Goal: Use online tool/utility: Utilize a website feature to perform a specific function

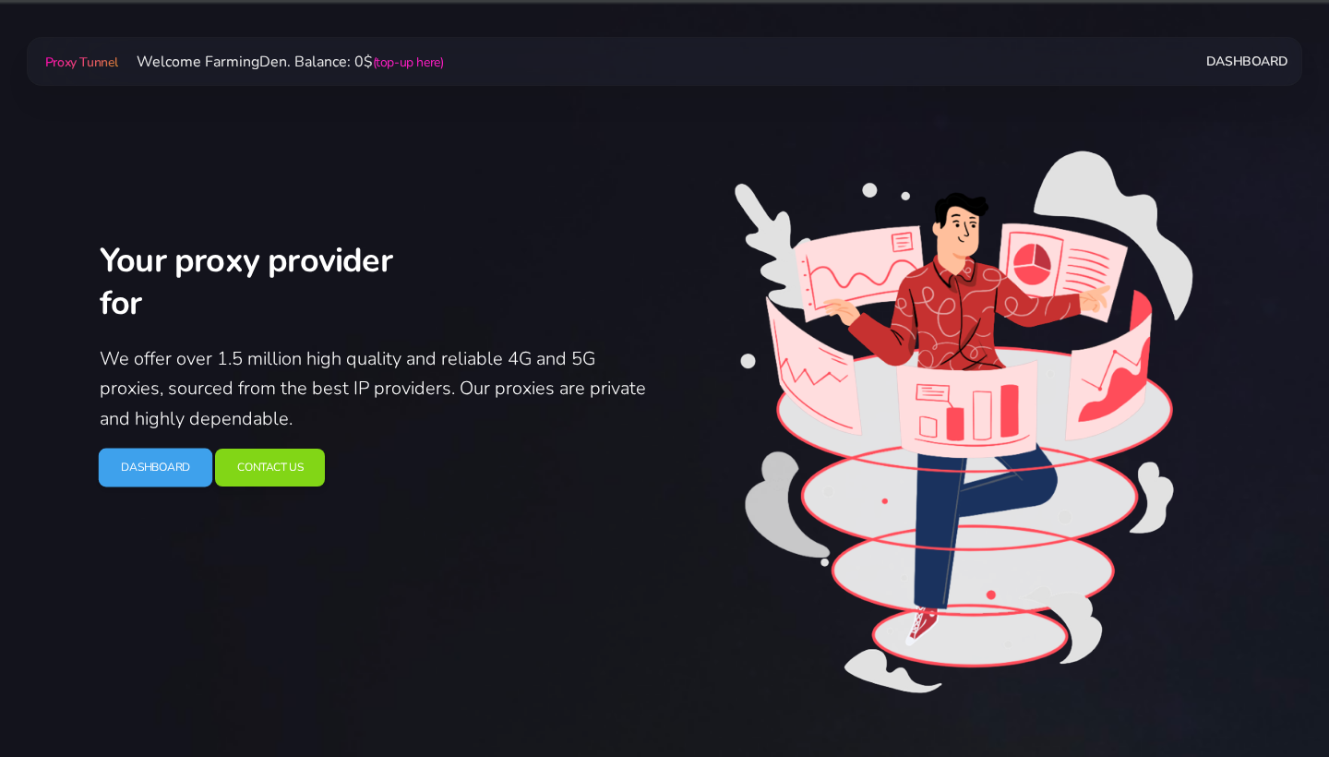
click at [135, 452] on link "Dashboard" at bounding box center [156, 468] width 114 height 39
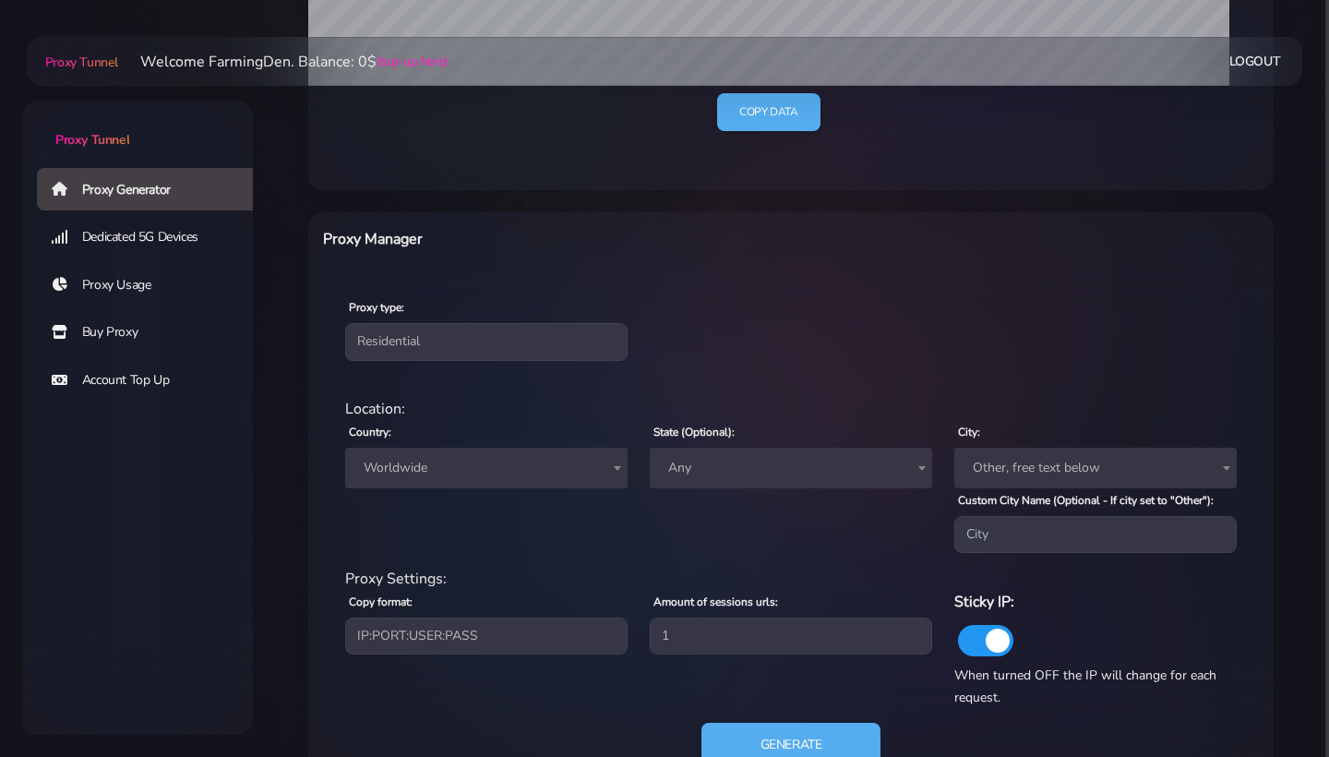
scroll to position [567, 0]
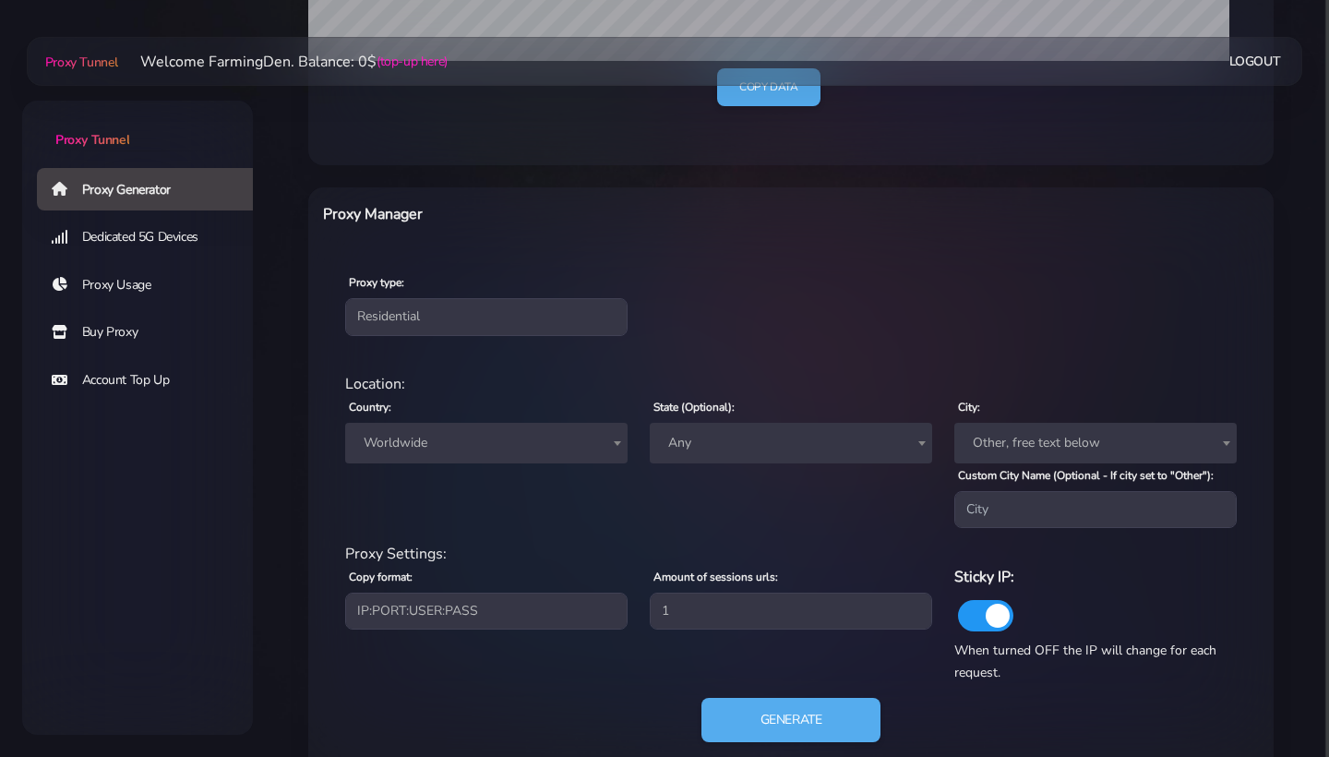
click at [500, 455] on span "Worldwide" at bounding box center [486, 443] width 282 height 41
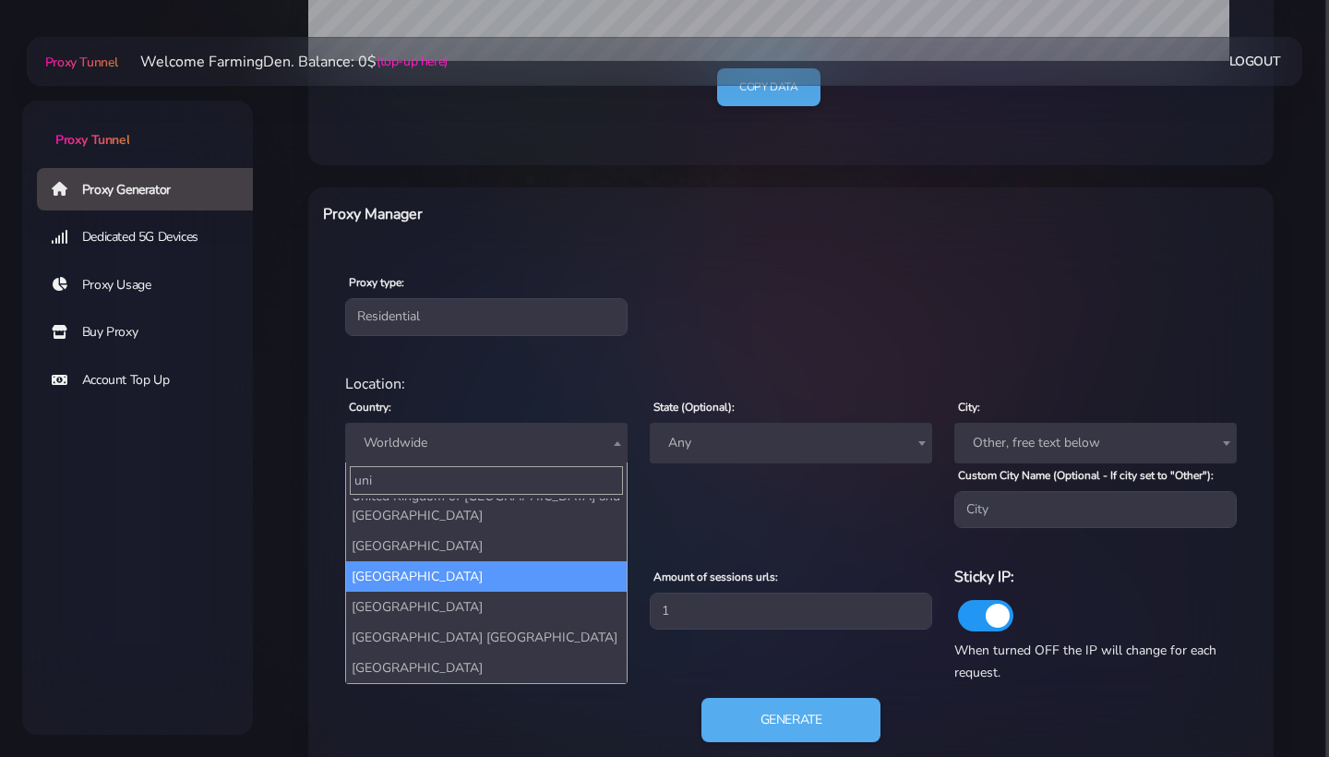
scroll to position [48, 0]
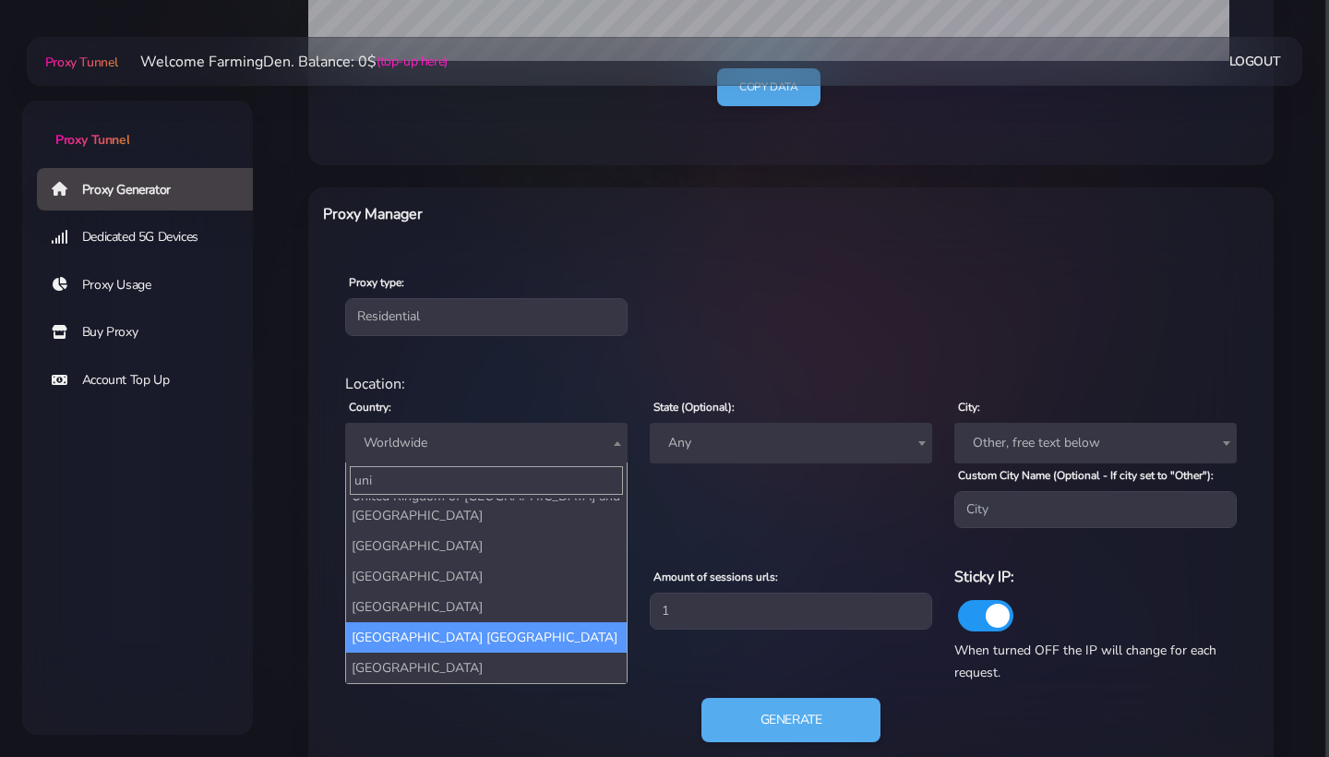
type input "uni"
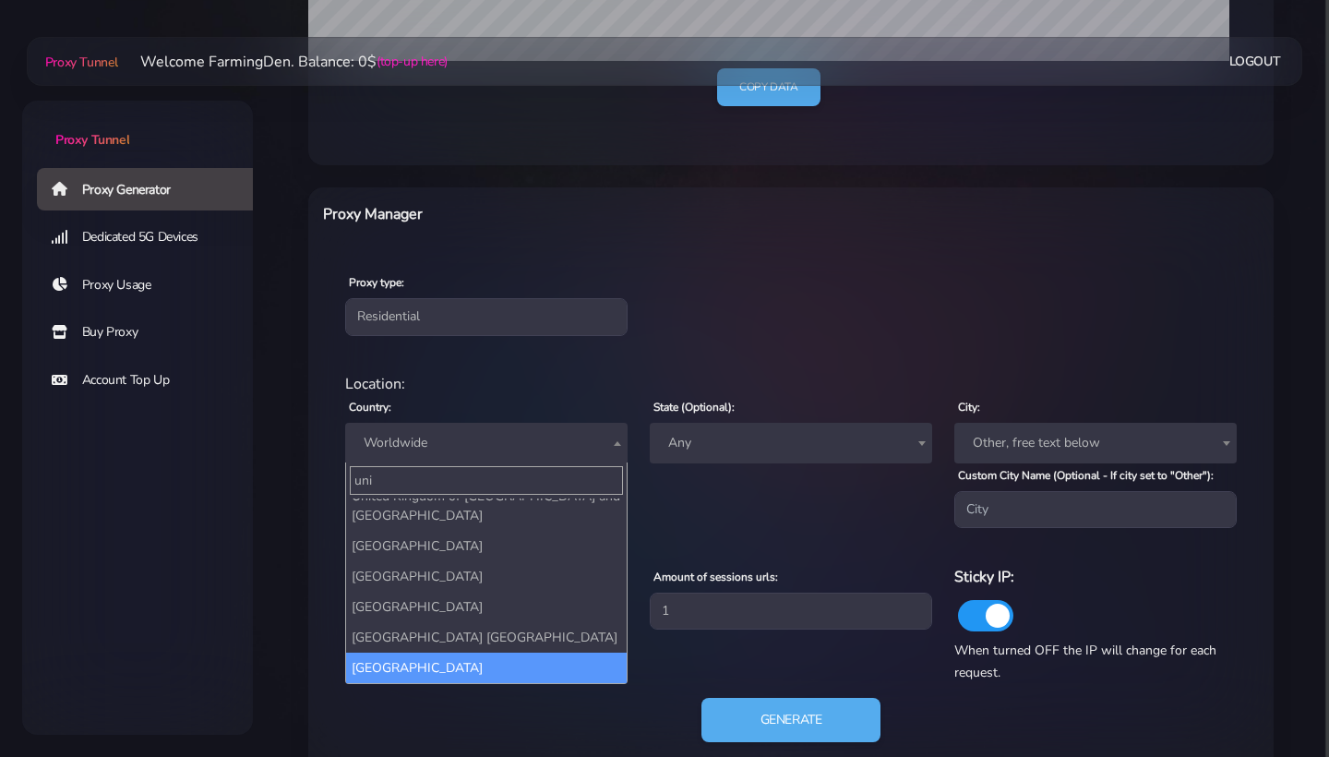
select select "US"
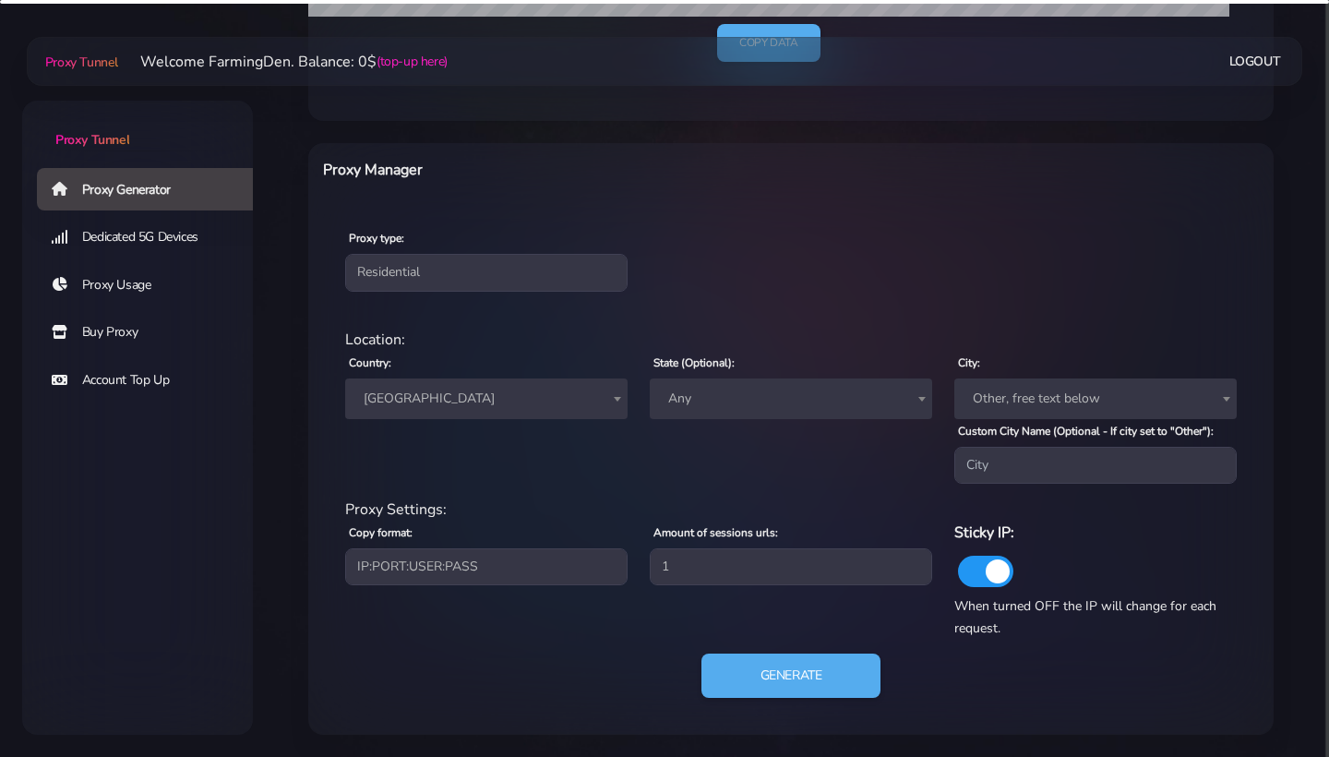
scroll to position [622, 0]
click at [818, 671] on button "Generate" at bounding box center [792, 675] width 184 height 45
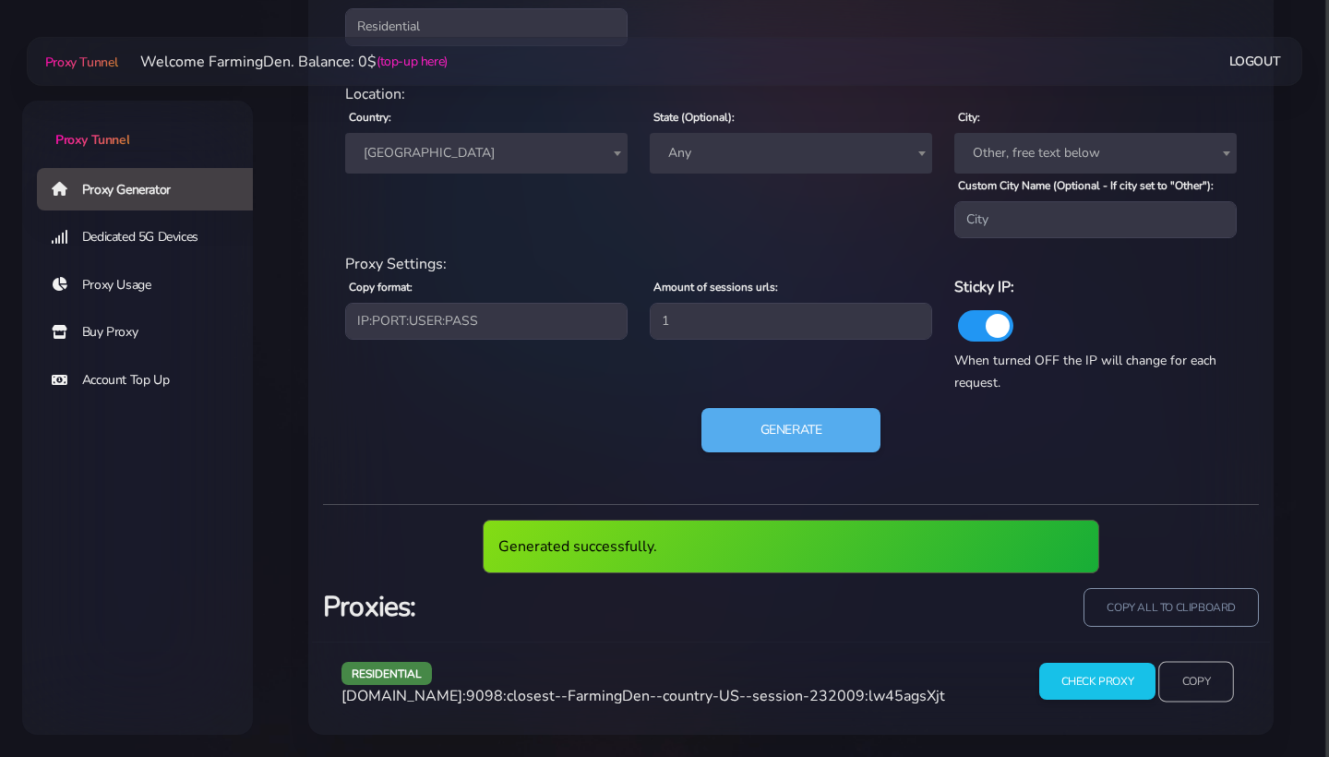
click at [1177, 678] on input "Copy" at bounding box center [1196, 681] width 76 height 41
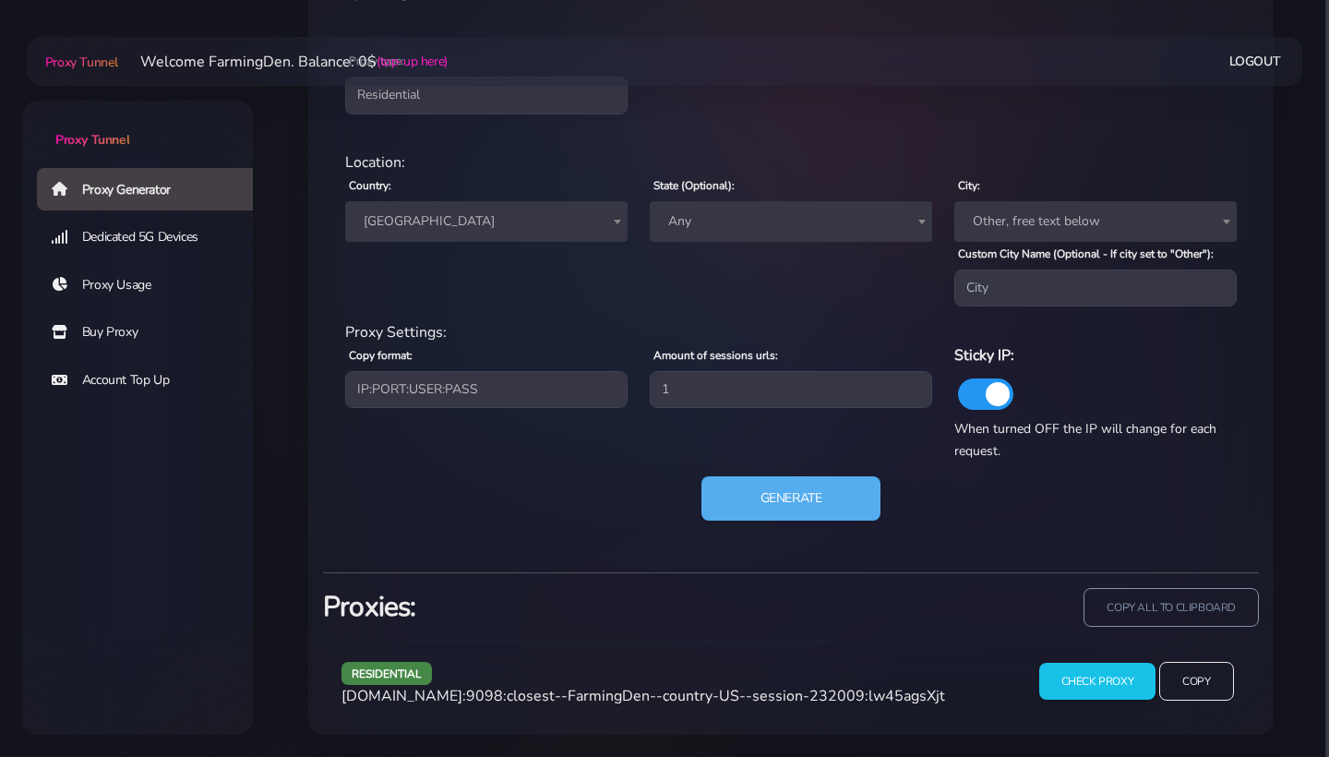
scroll to position [799, 0]
click at [811, 466] on div "residential Location: Country: Worldwide [GEOGRAPHIC_DATA] [GEOGRAPHIC_DATA] [G…" at bounding box center [791, 347] width 936 height 421
click at [811, 474] on div "residential Location: Country: Worldwide [GEOGRAPHIC_DATA] [GEOGRAPHIC_DATA] [G…" at bounding box center [791, 347] width 936 height 421
click at [827, 509] on button "Generate" at bounding box center [792, 498] width 184 height 45
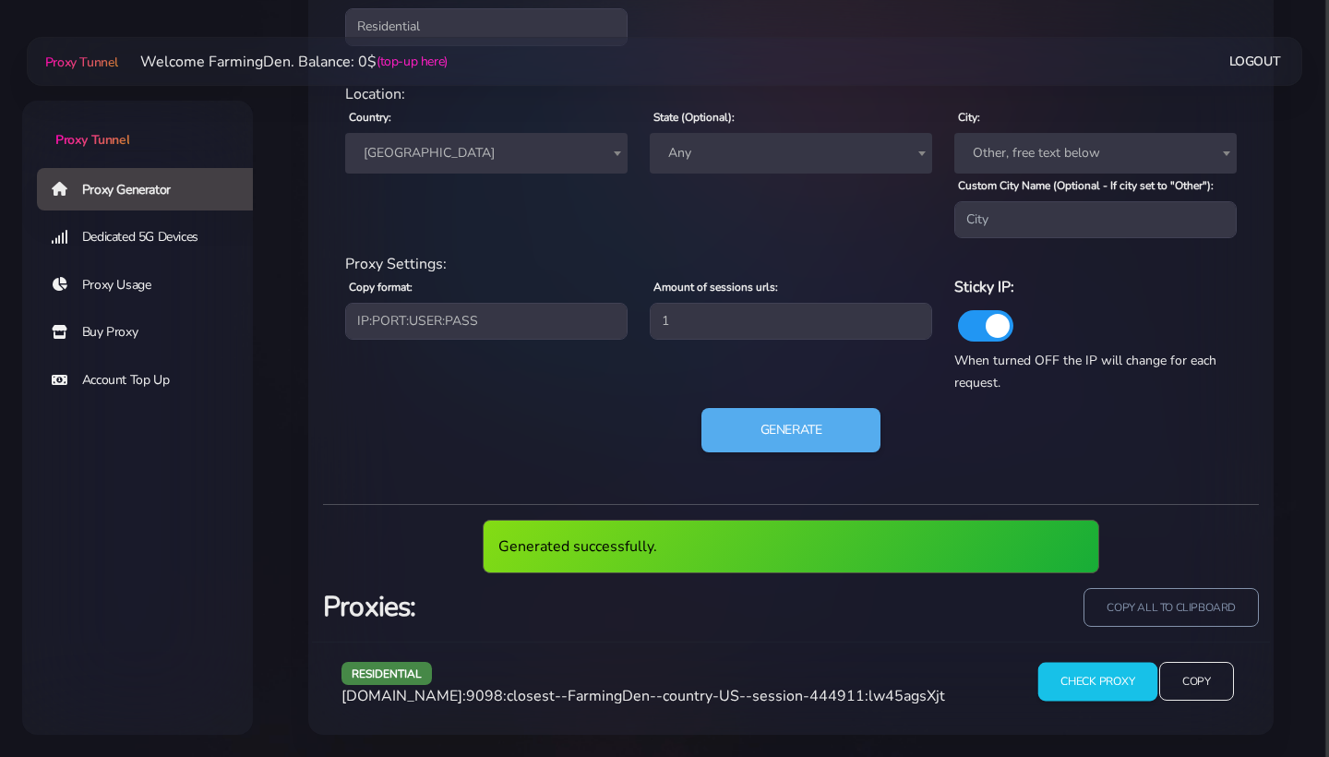
click at [1115, 669] on input "Check Proxy" at bounding box center [1096, 681] width 119 height 39
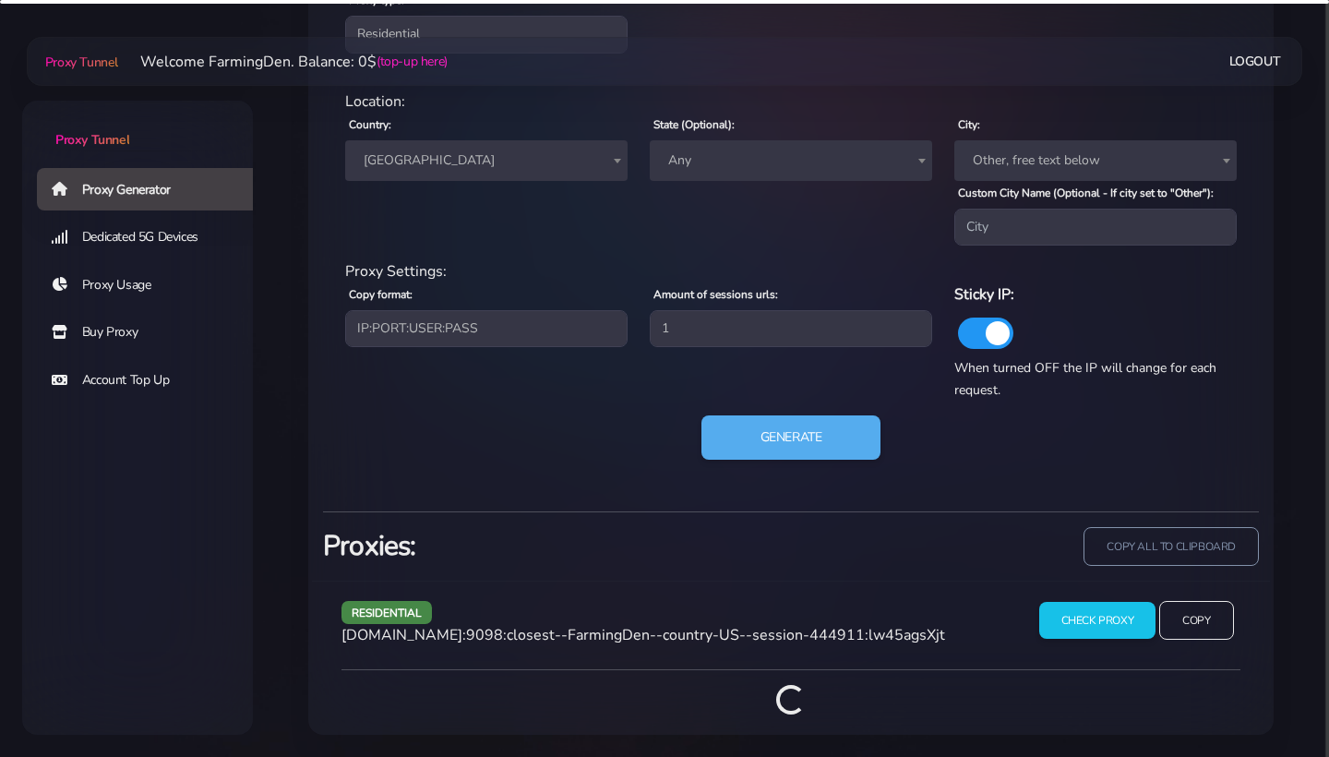
scroll to position [860, 0]
click at [1218, 675] on div at bounding box center [790, 692] width 898 height 46
click at [1188, 630] on input "Copy" at bounding box center [1196, 620] width 76 height 41
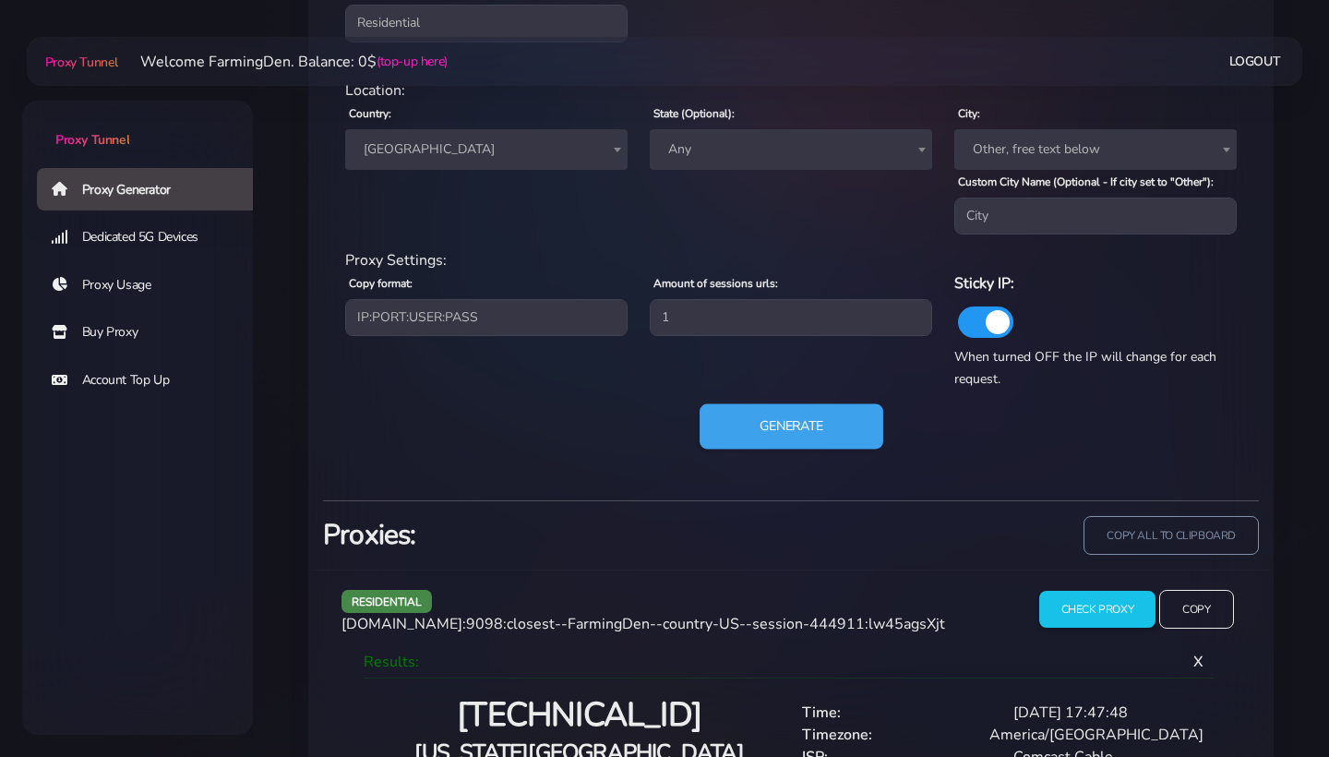
click at [820, 431] on button "Generate" at bounding box center [792, 426] width 184 height 45
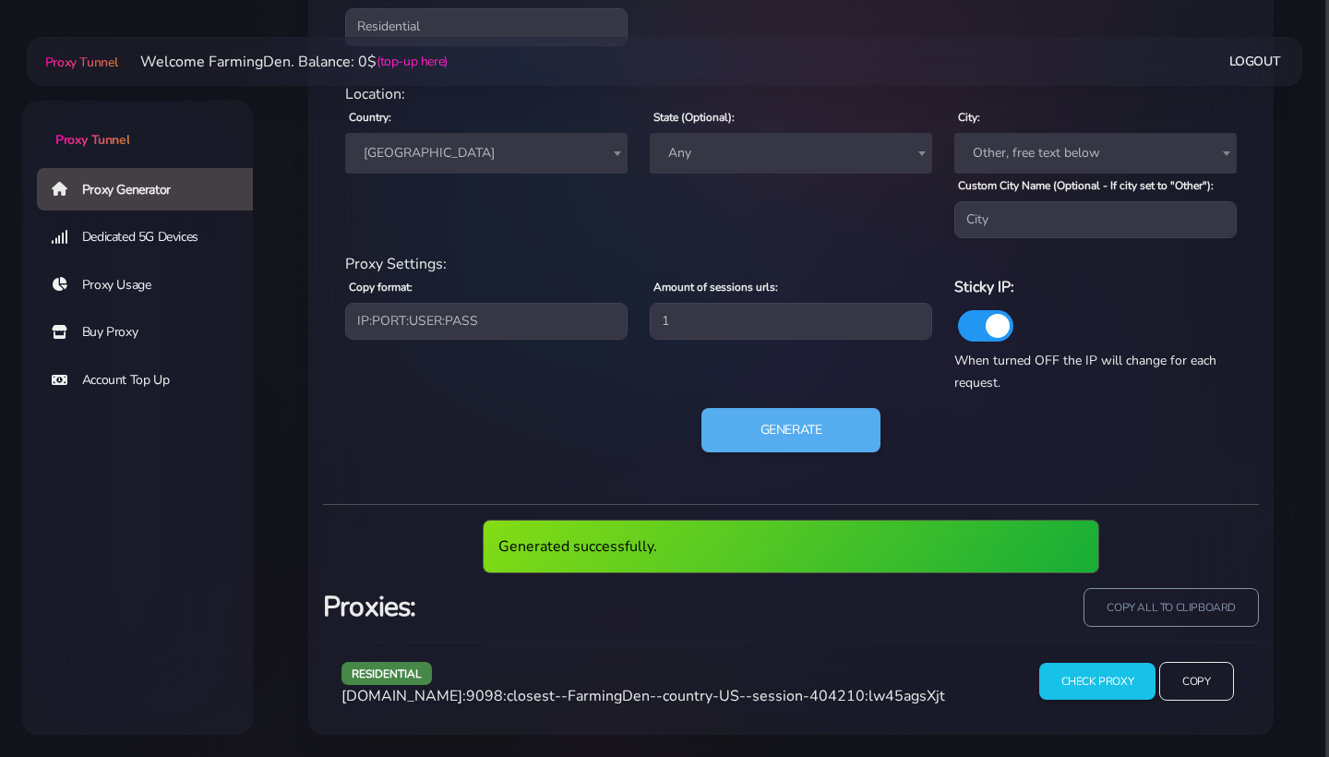
scroll to position [868, 0]
click at [1191, 684] on input "Copy" at bounding box center [1196, 681] width 76 height 41
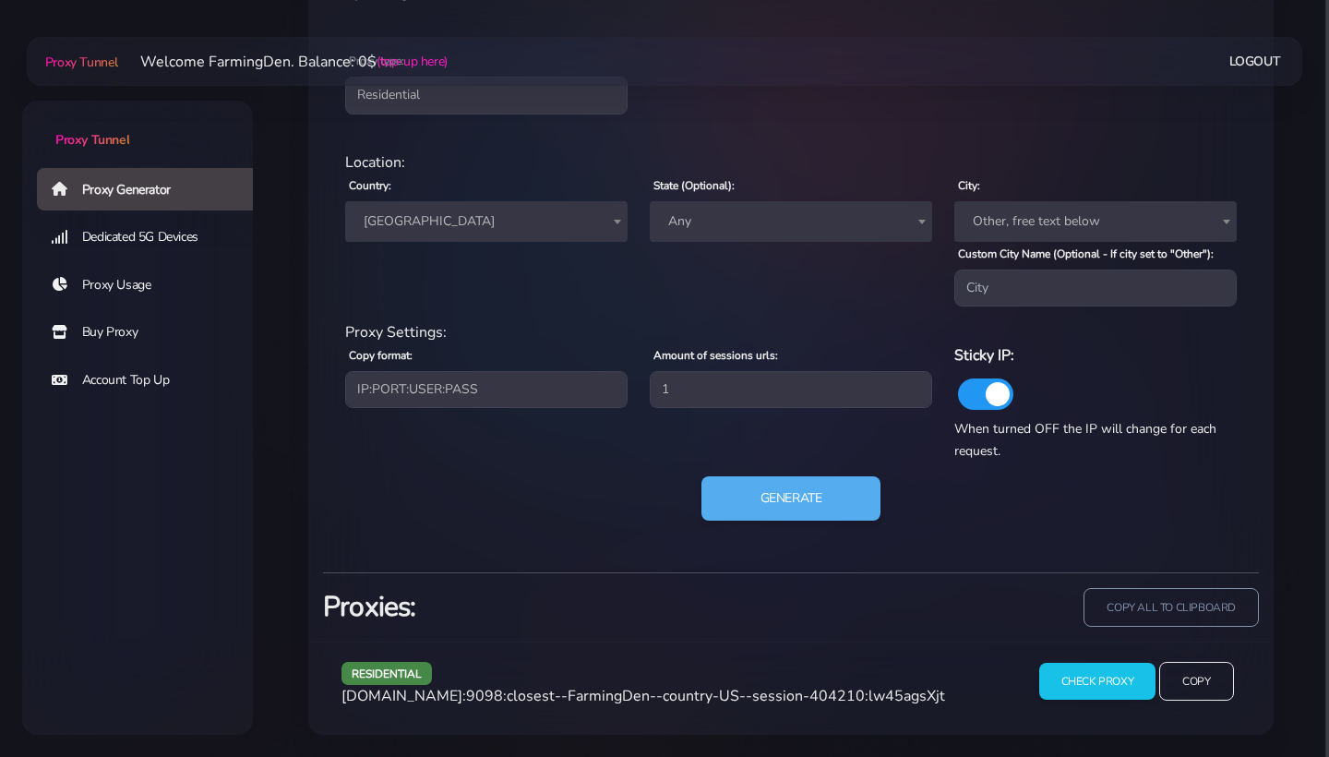
scroll to position [799, 0]
click at [825, 500] on button "Generate" at bounding box center [792, 498] width 184 height 45
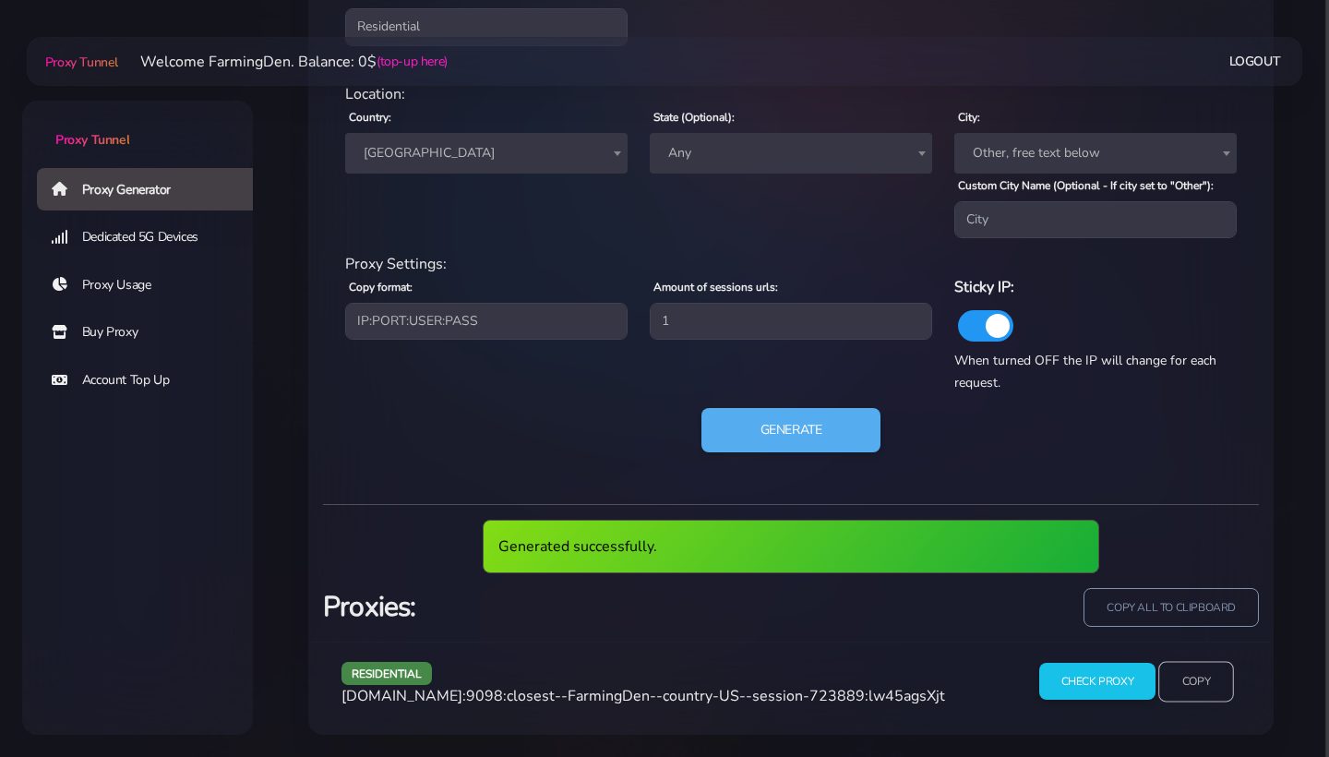
click at [1227, 697] on input "Copy" at bounding box center [1196, 681] width 76 height 41
